Goal: Transaction & Acquisition: Purchase product/service

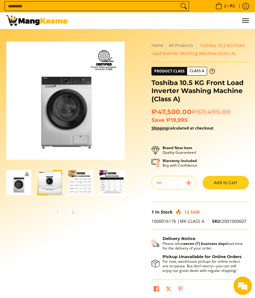
click at [77, 249] on div "Skip to Main Content Enable zoom Disable zoom Enable zoom Disable zoom Enable z…" at bounding box center [127, 172] width 248 height 262
click at [214, 184] on button "Add to Cart" at bounding box center [225, 182] width 46 height 13
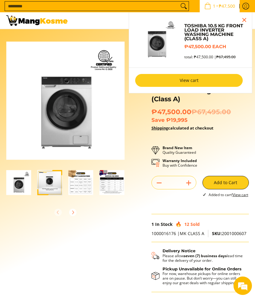
click at [194, 80] on link "View cart" at bounding box center [188, 80] width 107 height 13
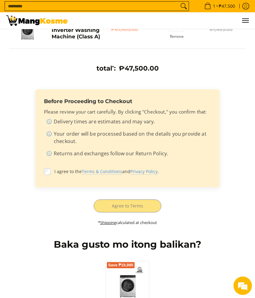
scroll to position [105, 0]
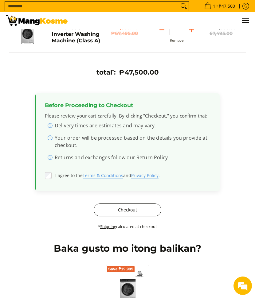
click at [134, 208] on button "Checkout" at bounding box center [127, 209] width 67 height 13
